Goal: Transaction & Acquisition: Subscribe to service/newsletter

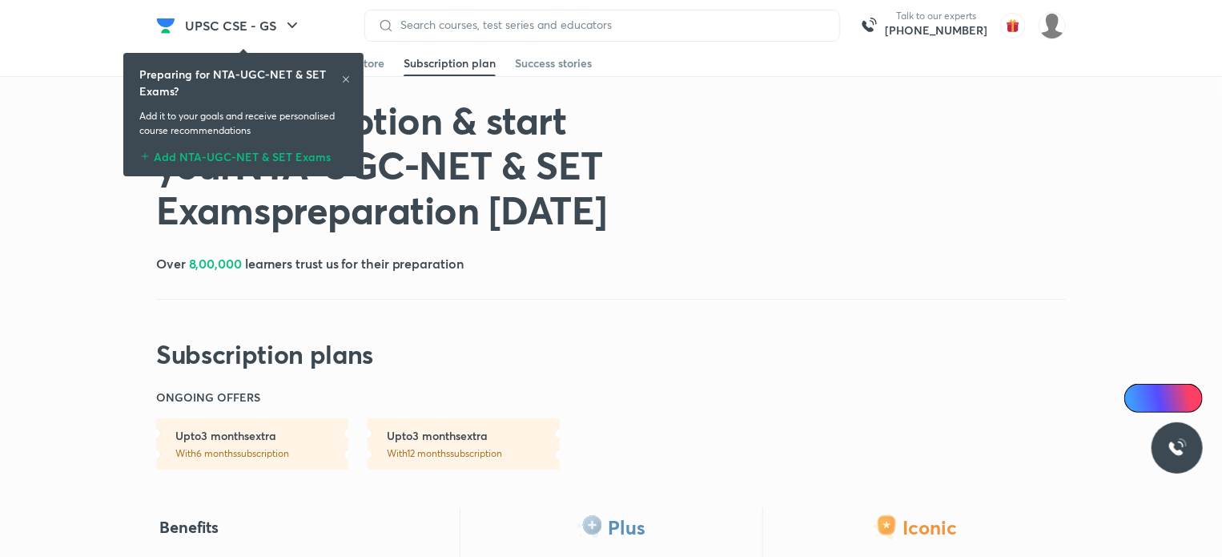
click at [347, 81] on icon at bounding box center [346, 79] width 10 height 10
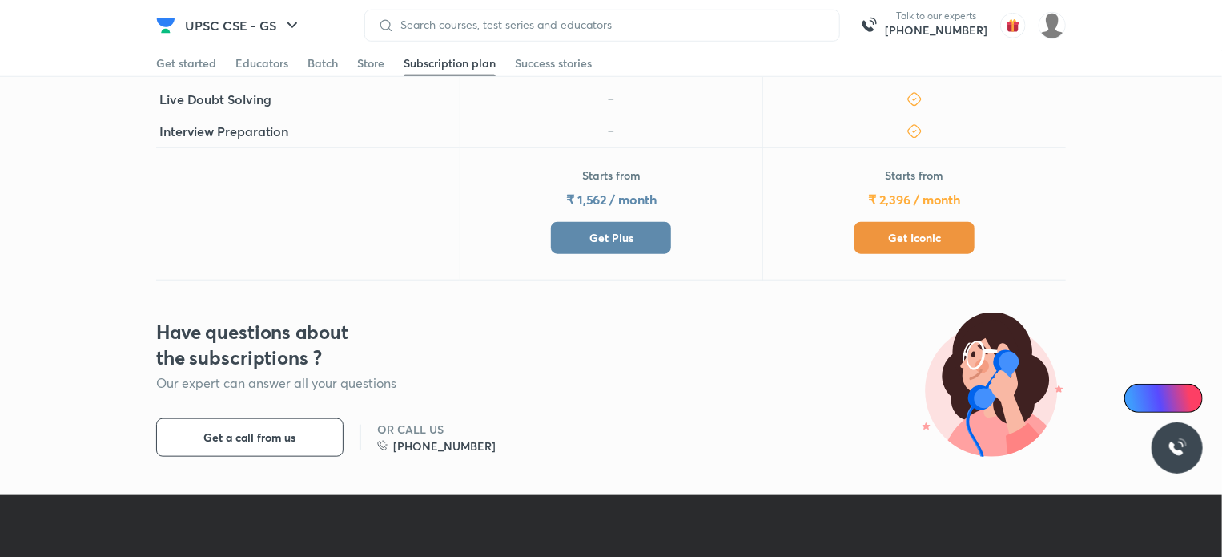
scroll to position [634, 0]
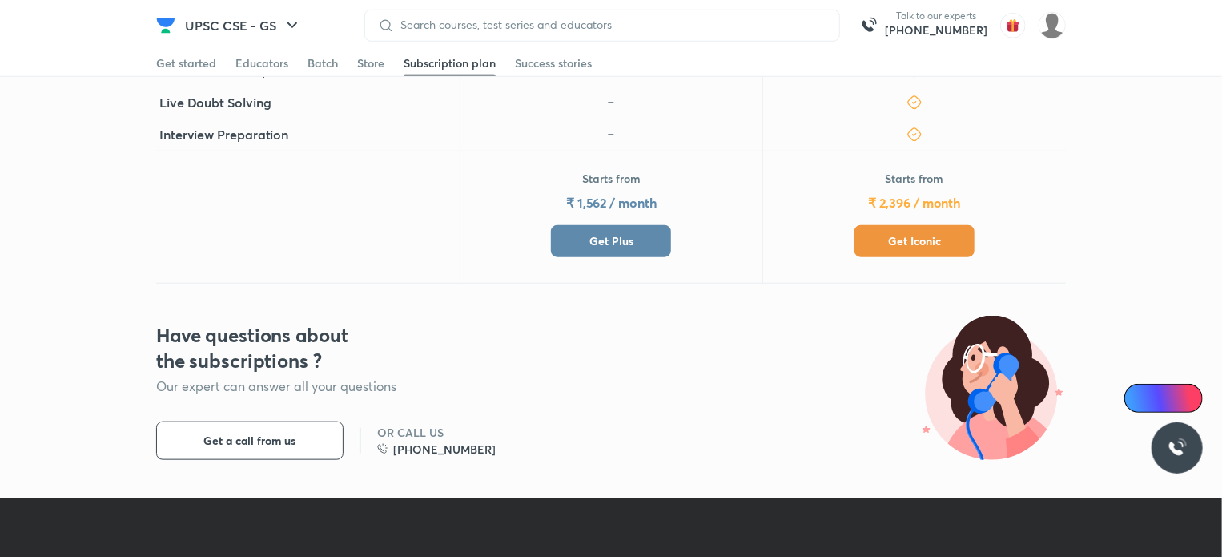
click at [592, 252] on button "Get Plus" at bounding box center [611, 241] width 120 height 32
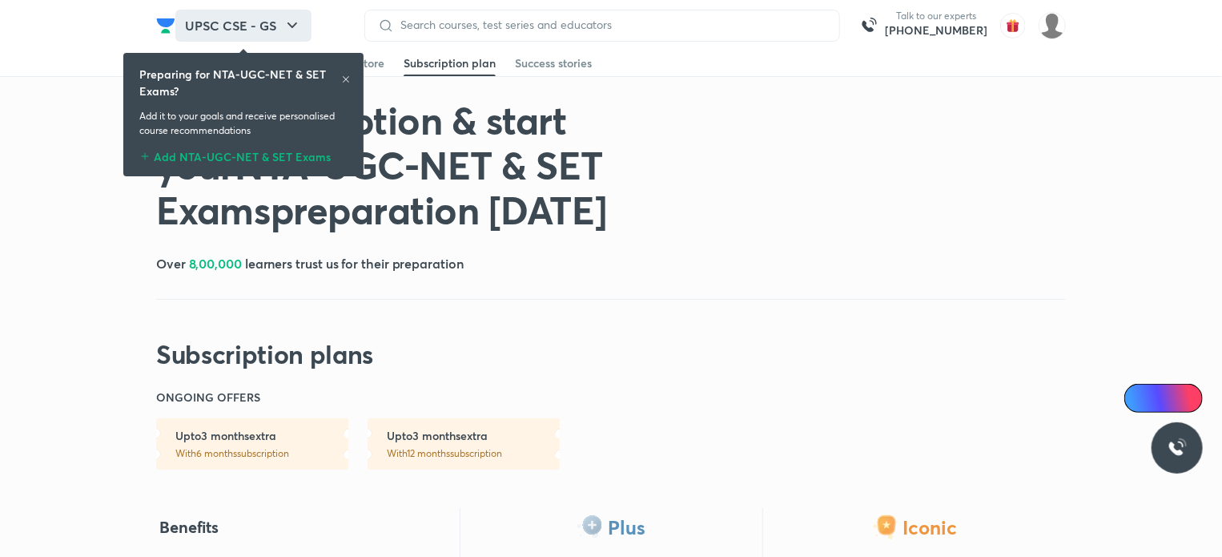
click at [281, 18] on button "UPSC CSE - GS" at bounding box center [243, 26] width 136 height 32
click at [348, 81] on icon at bounding box center [346, 79] width 10 height 10
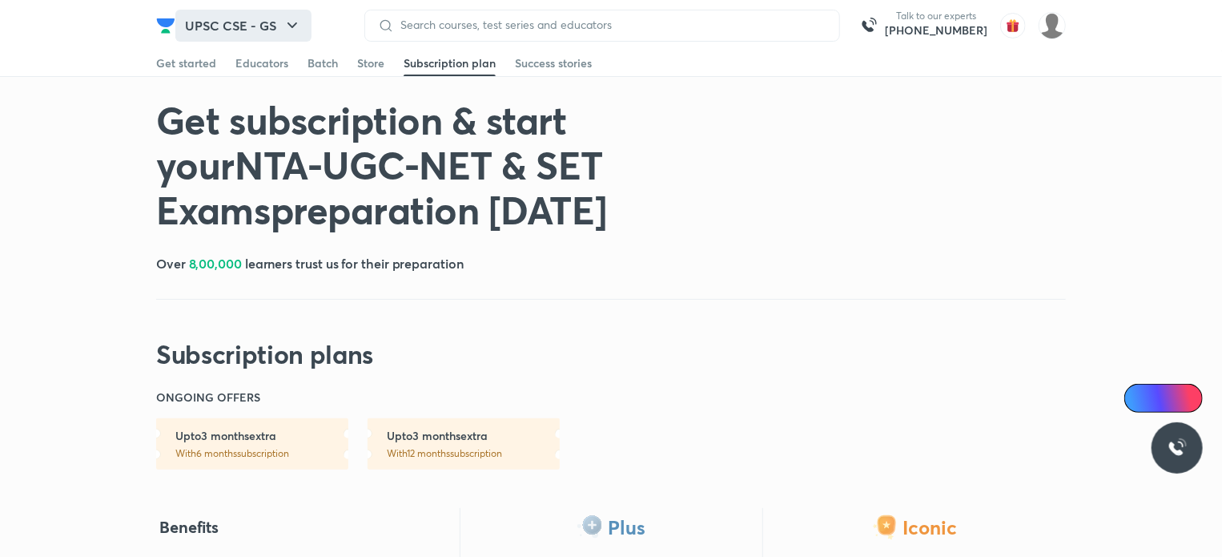
click at [288, 24] on icon "button" at bounding box center [292, 25] width 19 height 19
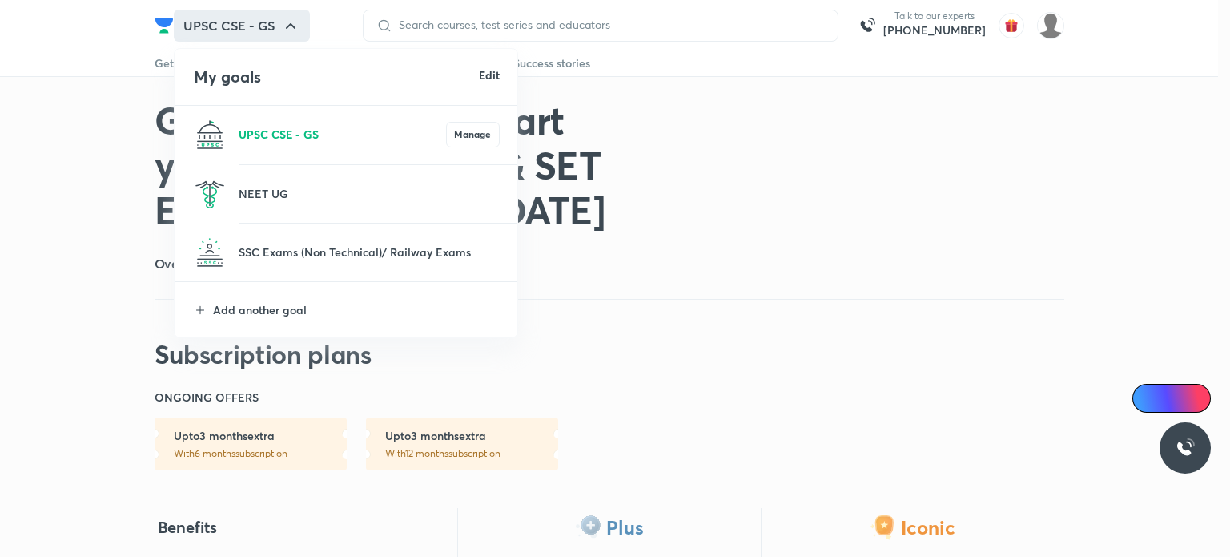
click at [300, 132] on p "UPSC CSE - GS" at bounding box center [342, 134] width 207 height 17
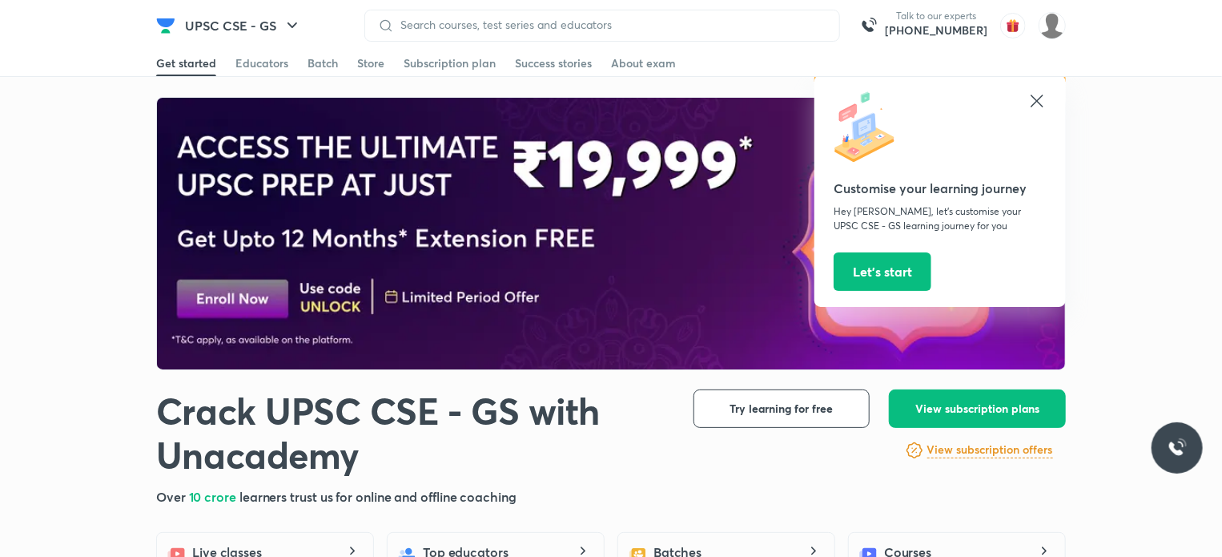
click at [1035, 102] on icon at bounding box center [1037, 101] width 12 height 12
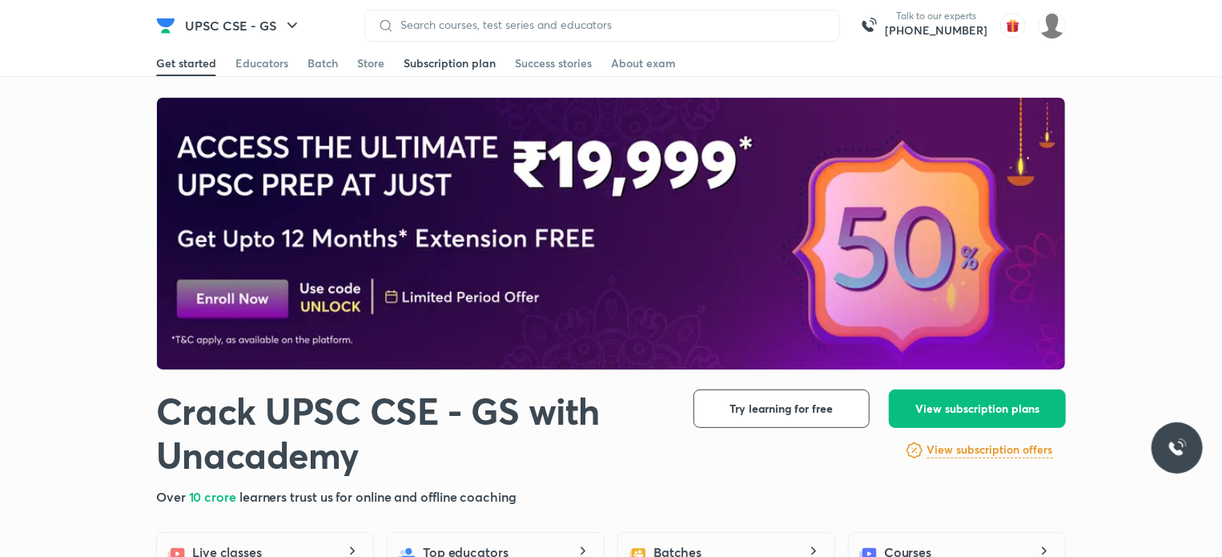
click at [441, 64] on div "Subscription plan" at bounding box center [450, 63] width 92 height 16
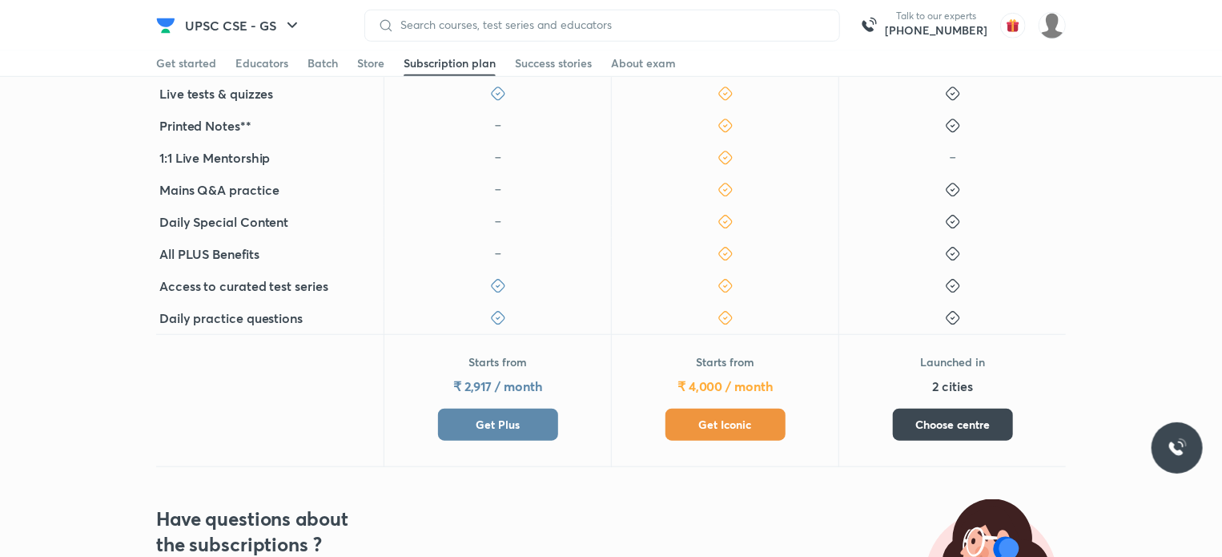
scroll to position [578, 0]
click at [511, 438] on button "Get Plus" at bounding box center [498, 424] width 120 height 32
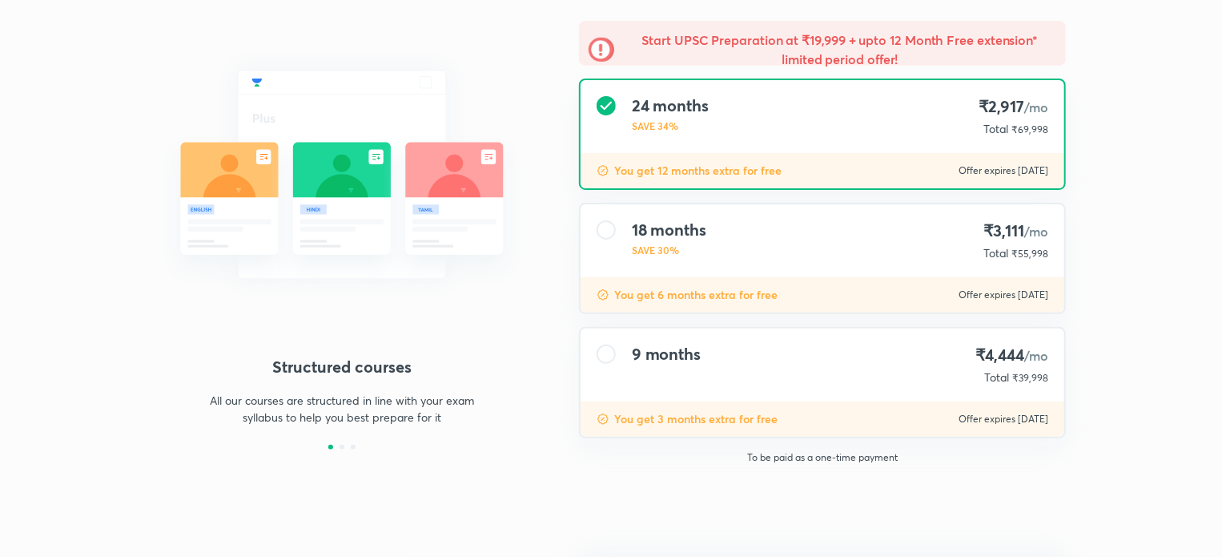
type input "SGYT10"
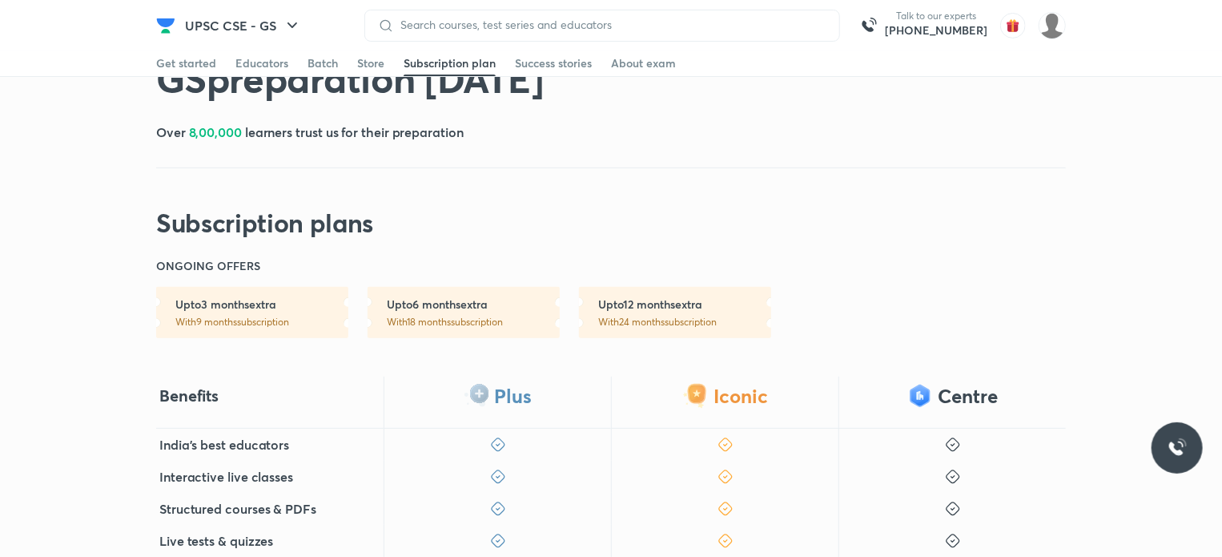
scroll to position [133, 0]
click at [250, 60] on div "Educators" at bounding box center [261, 63] width 53 height 16
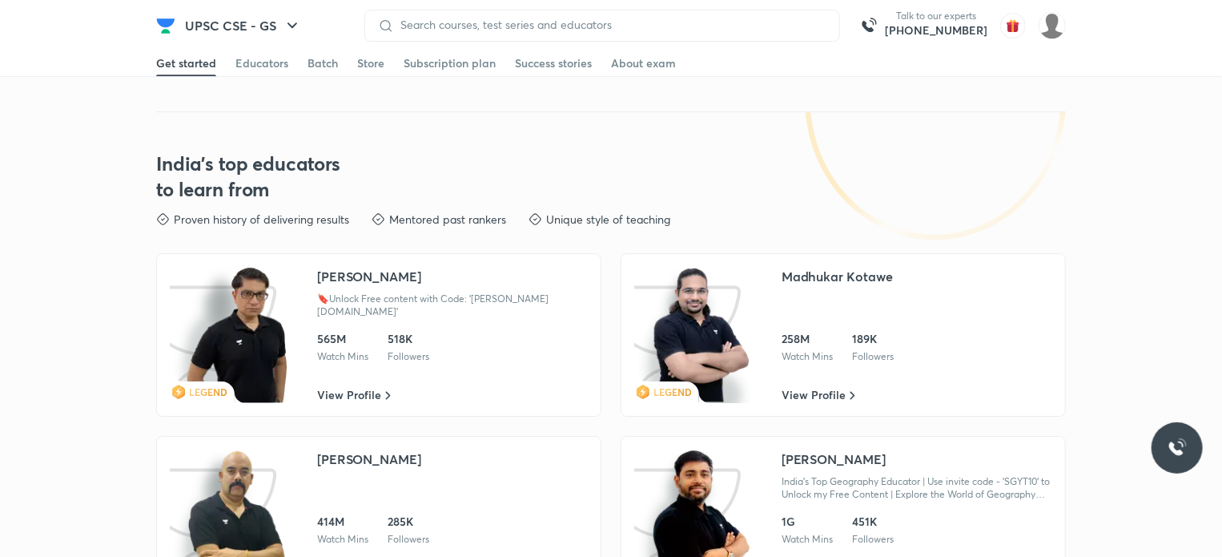
scroll to position [2646, 0]
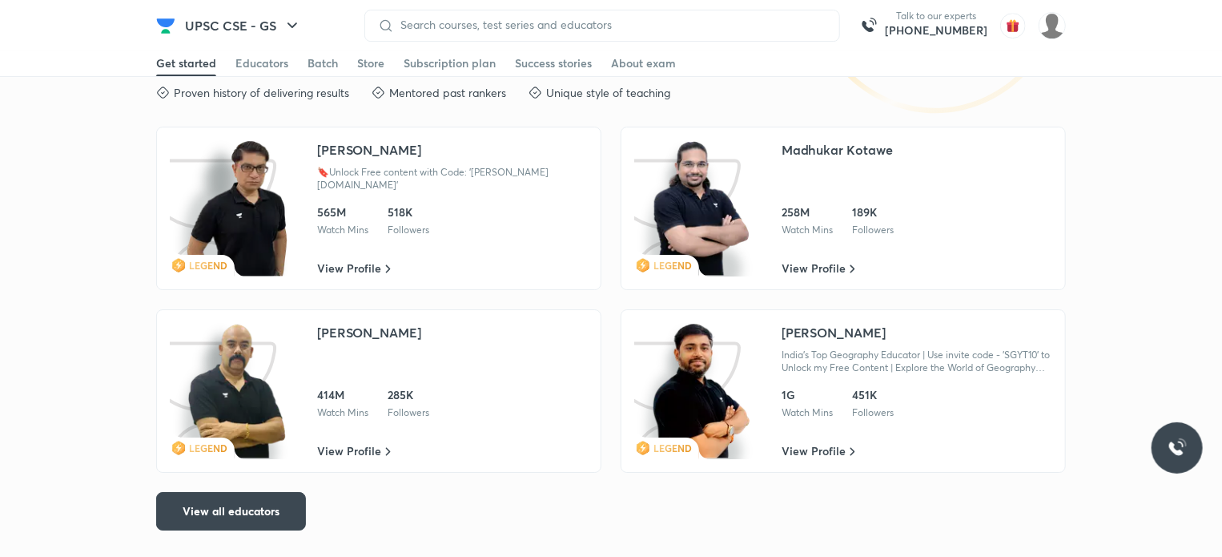
click at [867, 325] on div "[PERSON_NAME]" at bounding box center [834, 332] width 104 height 19
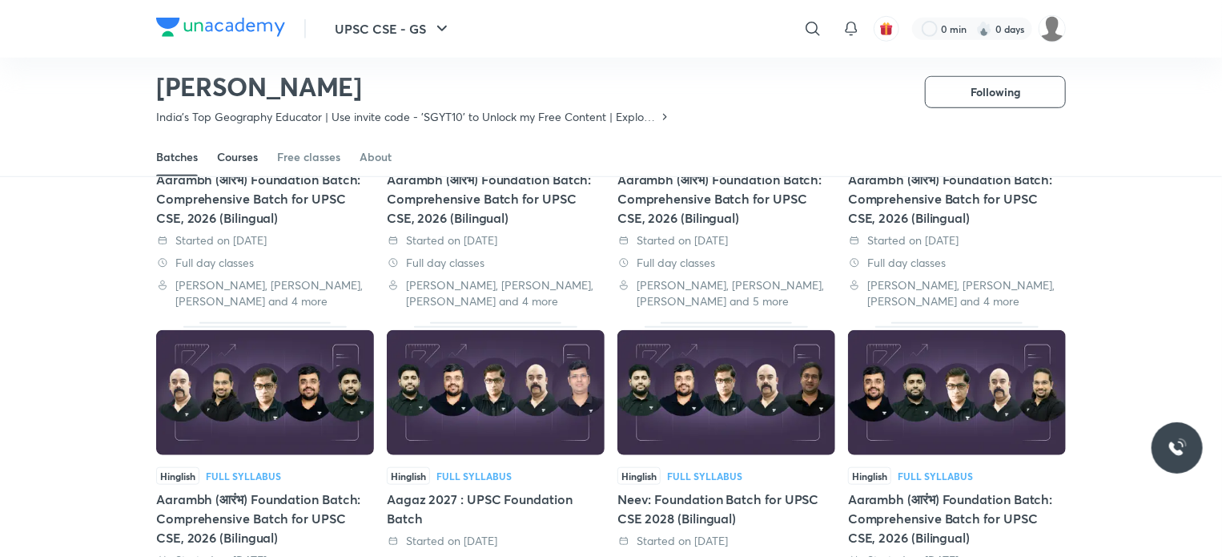
click at [219, 155] on div "Courses" at bounding box center [237, 157] width 41 height 16
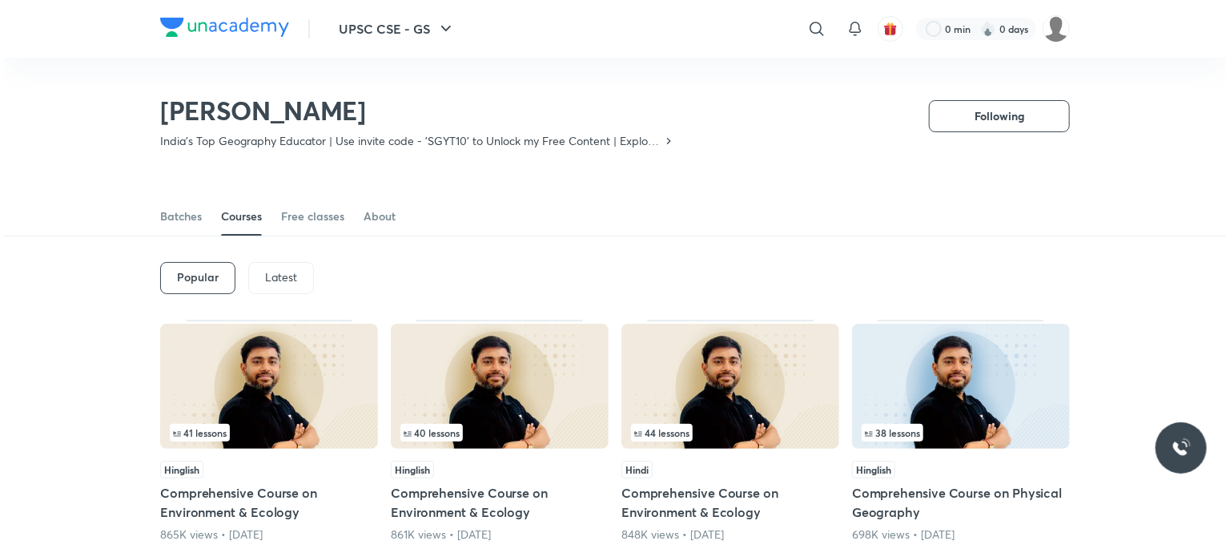
scroll to position [234, 0]
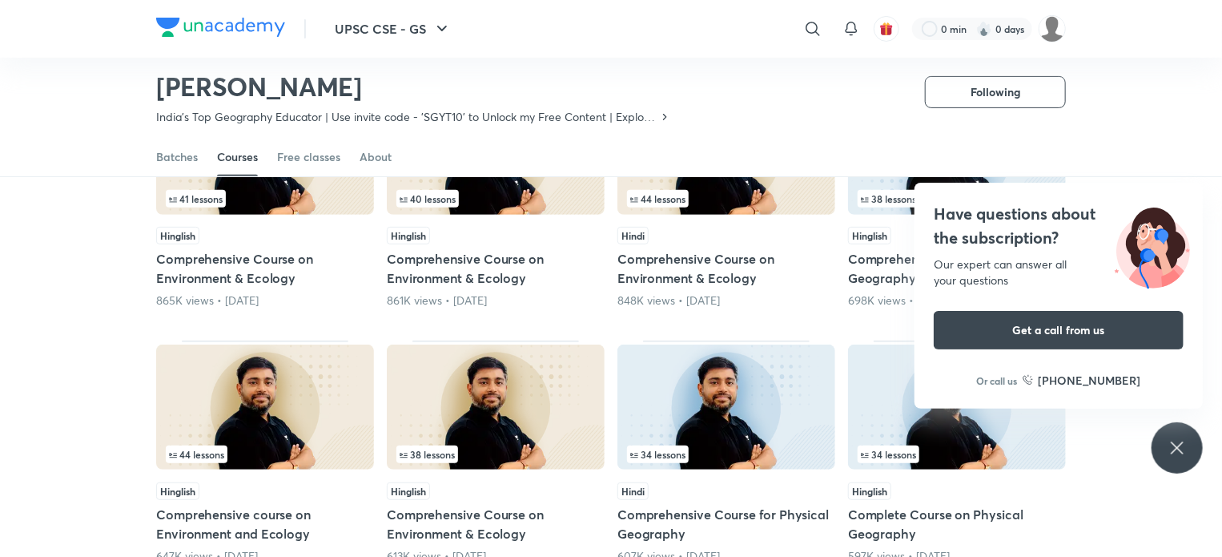
click at [1181, 449] on icon at bounding box center [1177, 447] width 19 height 19
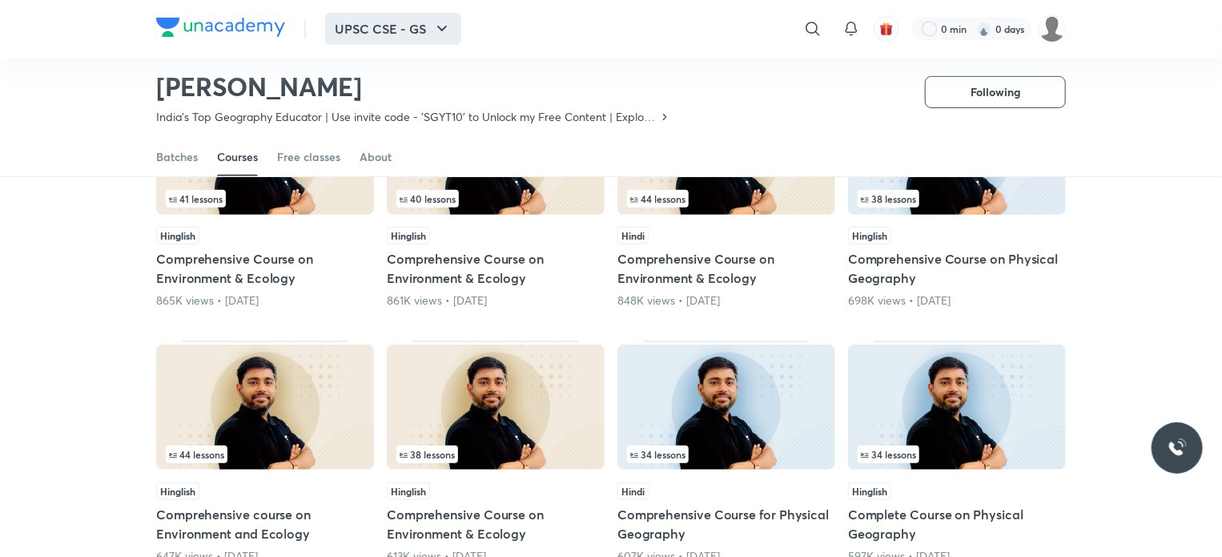
click at [400, 27] on button "UPSC CSE - GS" at bounding box center [393, 29] width 136 height 32
